Goal: Transaction & Acquisition: Purchase product/service

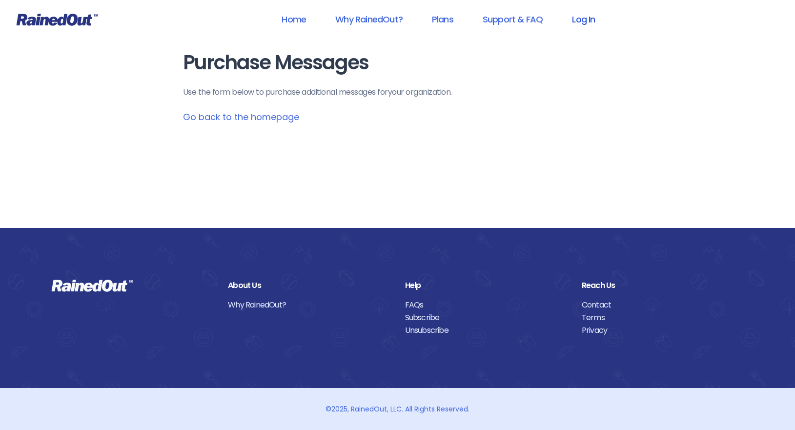
click at [586, 17] on link "Log In" at bounding box center [583, 19] width 48 height 22
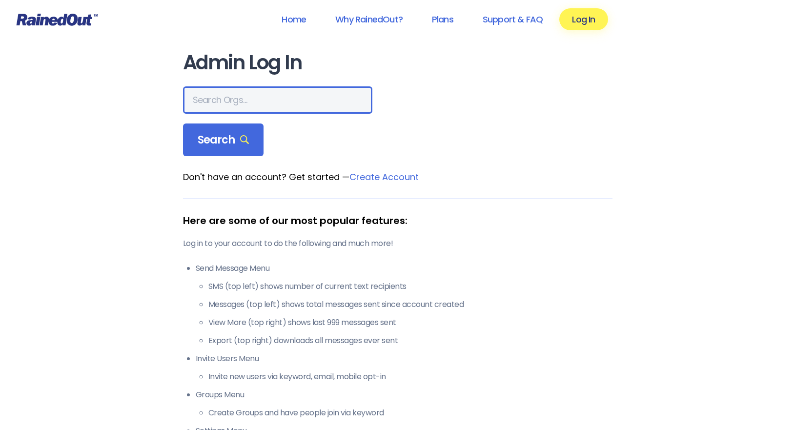
click at [250, 104] on input "text" at bounding box center [277, 99] width 189 height 27
type input "r"
type input "s"
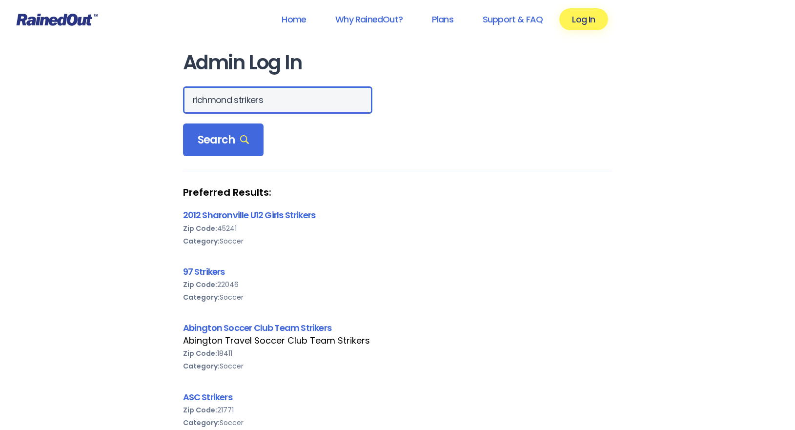
type input "richmond strikers"
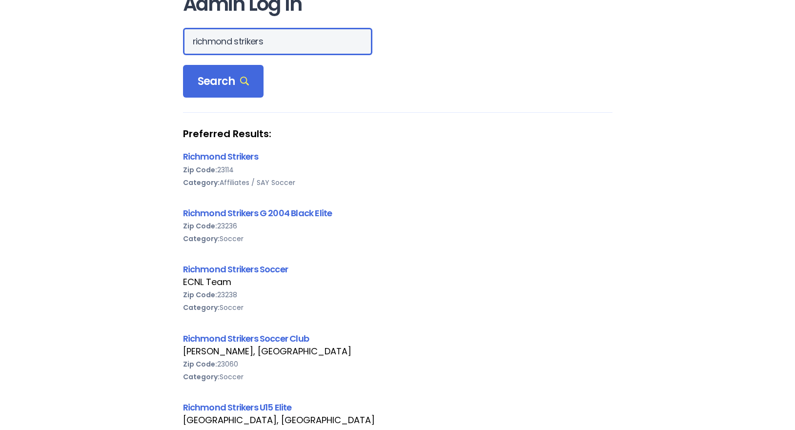
scroll to position [59, 0]
click at [228, 156] on link "Richmond Strikers" at bounding box center [220, 156] width 75 height 12
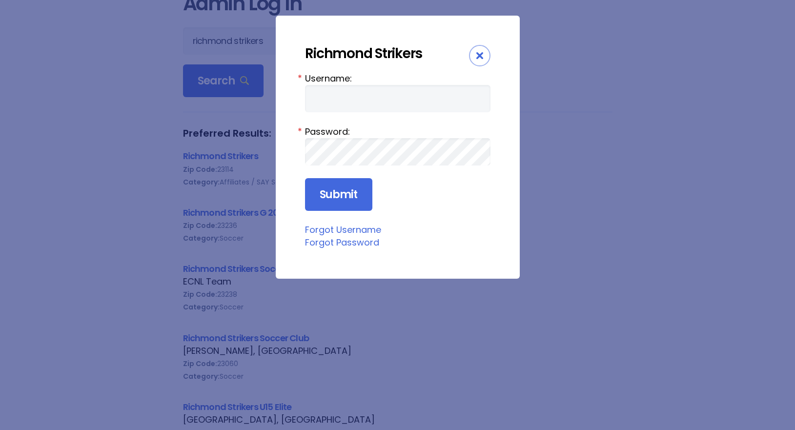
click at [479, 53] on icon "Close" at bounding box center [479, 55] width 7 height 7
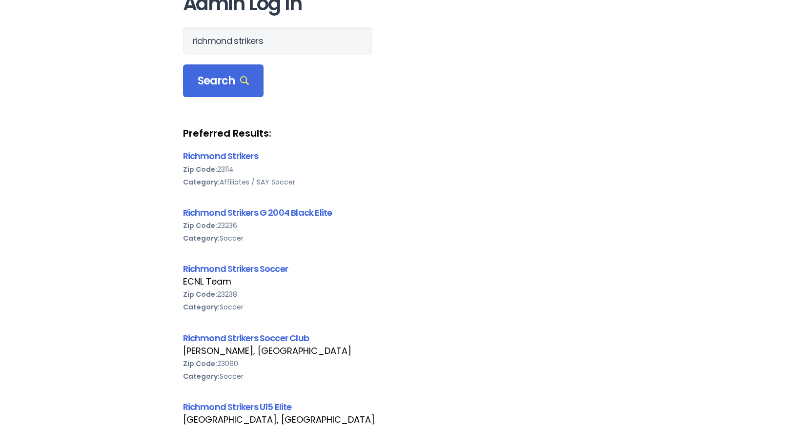
scroll to position [0, 0]
